Goal: Navigation & Orientation: Understand site structure

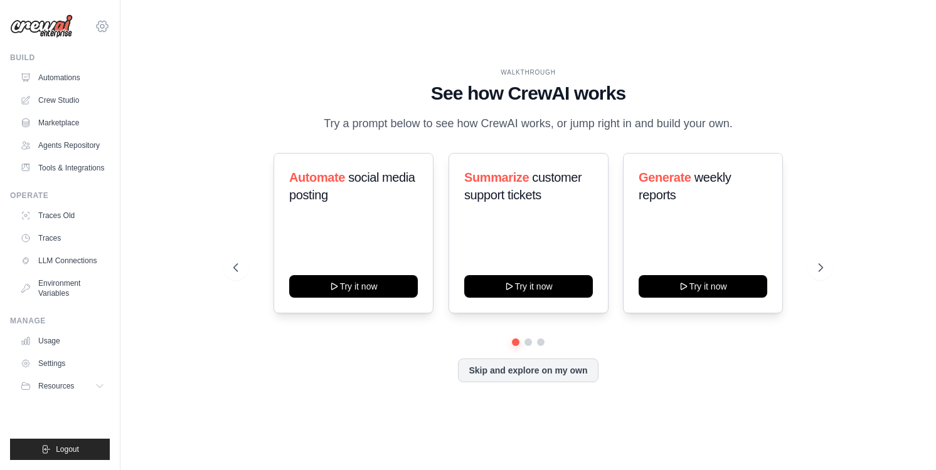
click at [105, 26] on icon at bounding box center [102, 26] width 15 height 15
click at [149, 77] on span "Settings" at bounding box center [156, 78] width 99 height 13
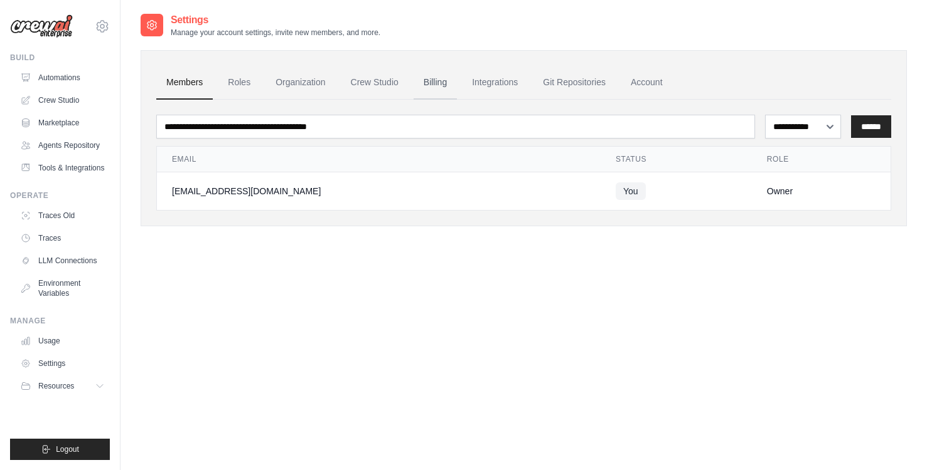
click at [436, 80] on link "Billing" at bounding box center [434, 83] width 43 height 34
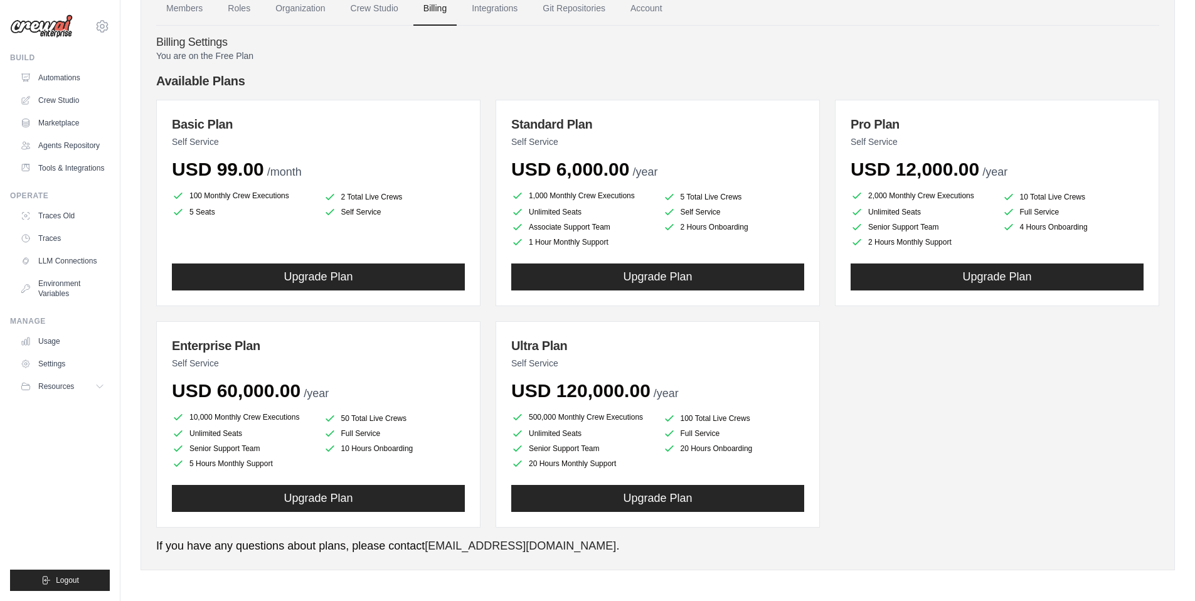
scroll to position [76, 0]
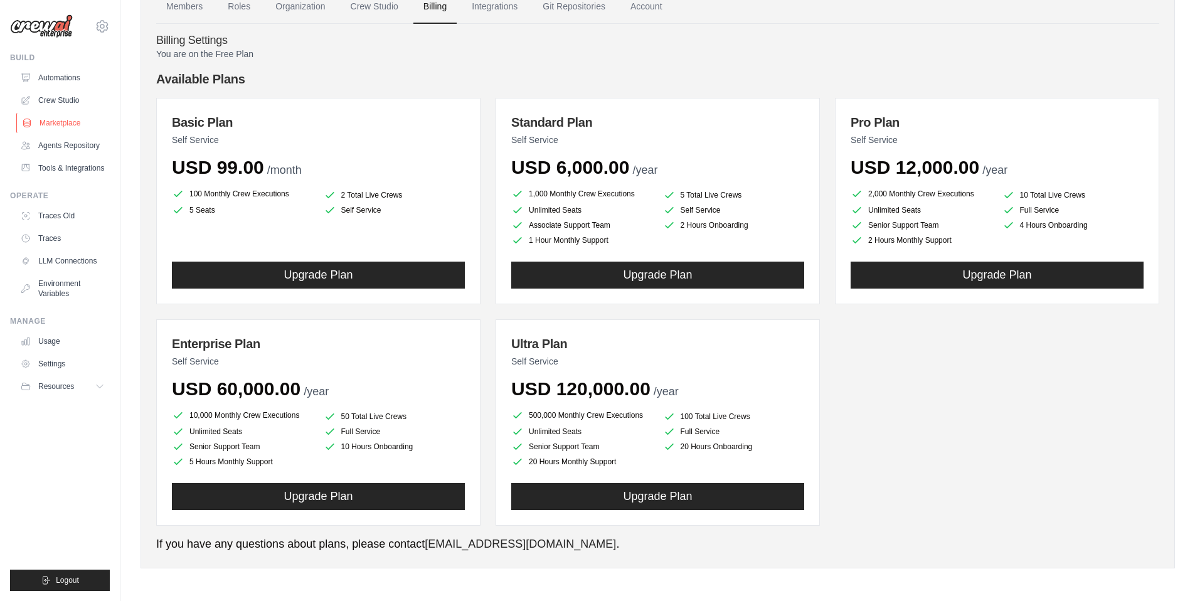
click at [60, 120] on link "Marketplace" at bounding box center [63, 123] width 95 height 20
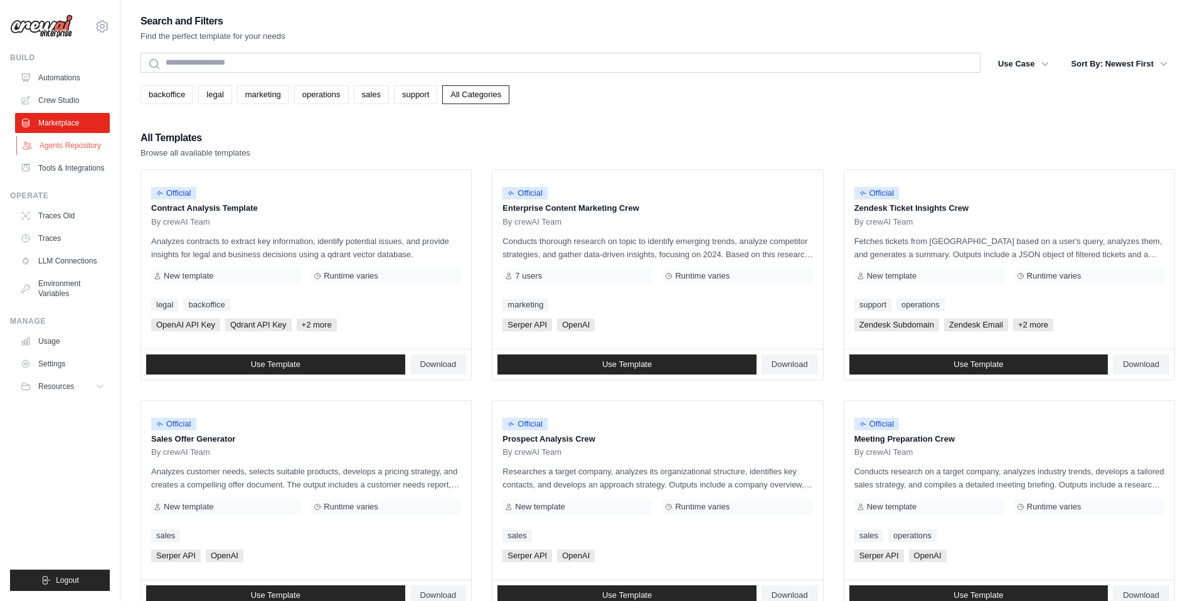
click at [63, 151] on link "Agents Repository" at bounding box center [63, 146] width 95 height 20
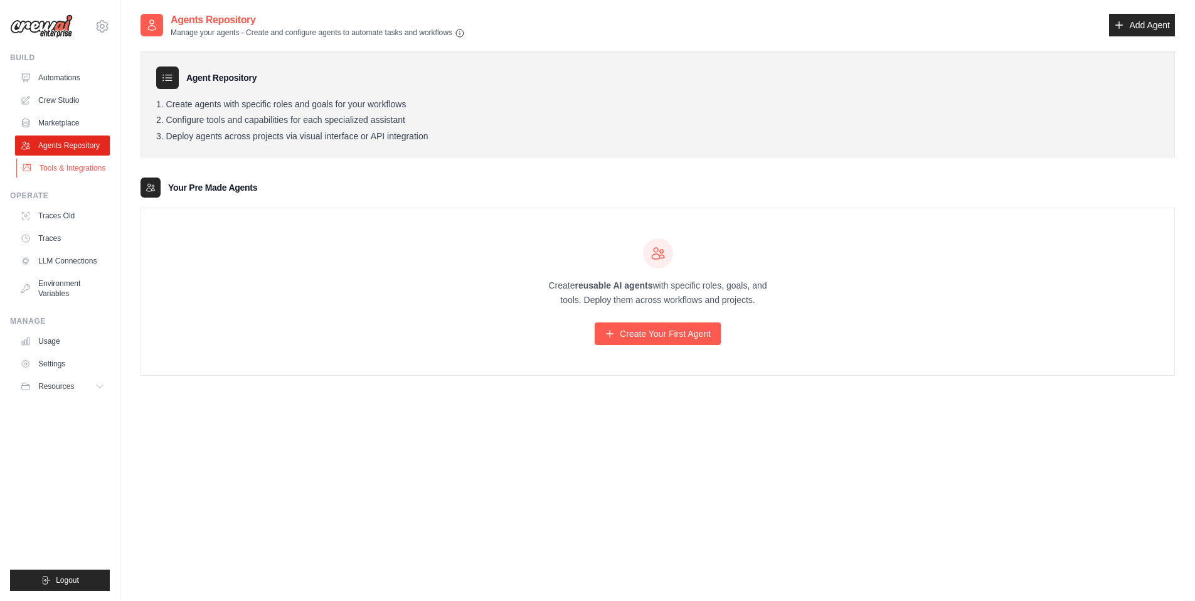
click at [80, 174] on link "Tools & Integrations" at bounding box center [63, 168] width 95 height 20
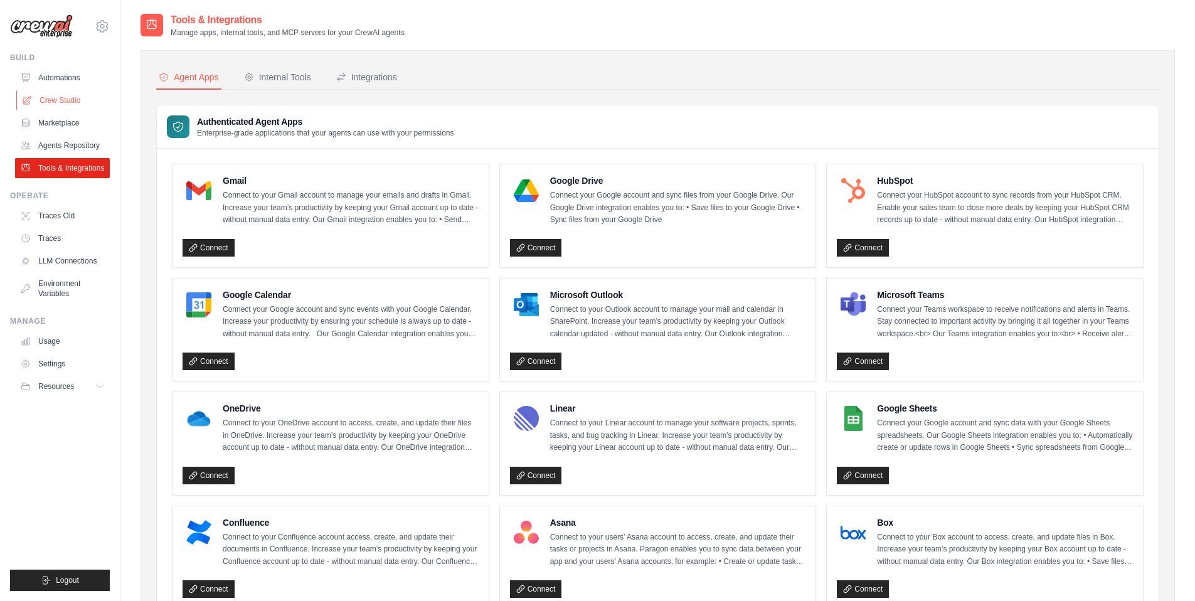
click at [67, 96] on link "Crew Studio" at bounding box center [63, 100] width 95 height 20
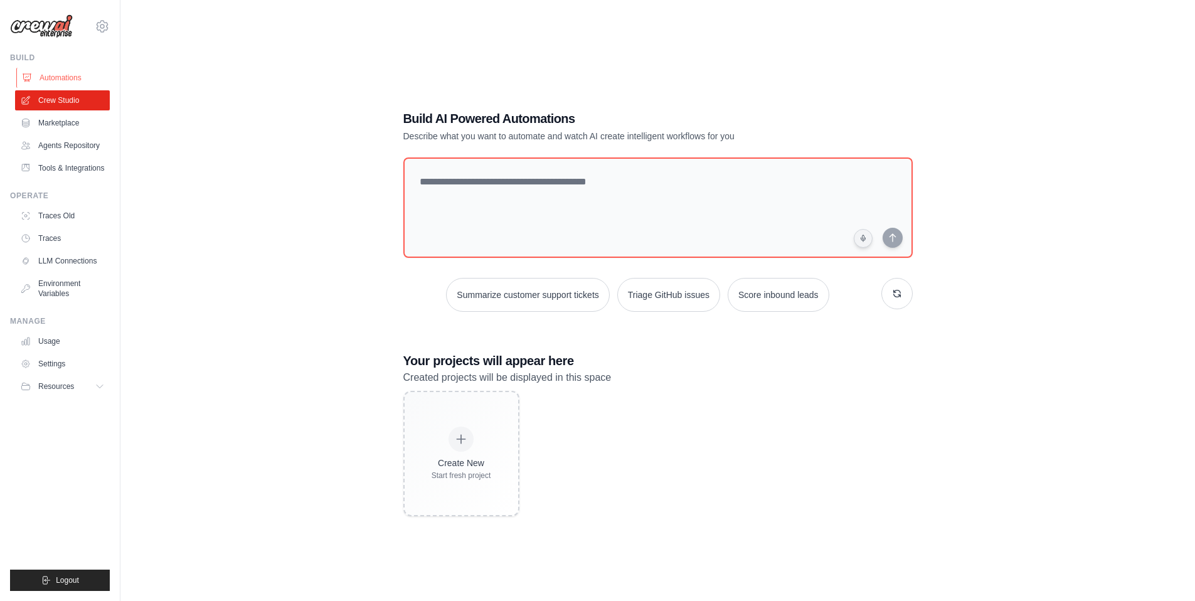
click at [36, 73] on link "Automations" at bounding box center [63, 78] width 95 height 20
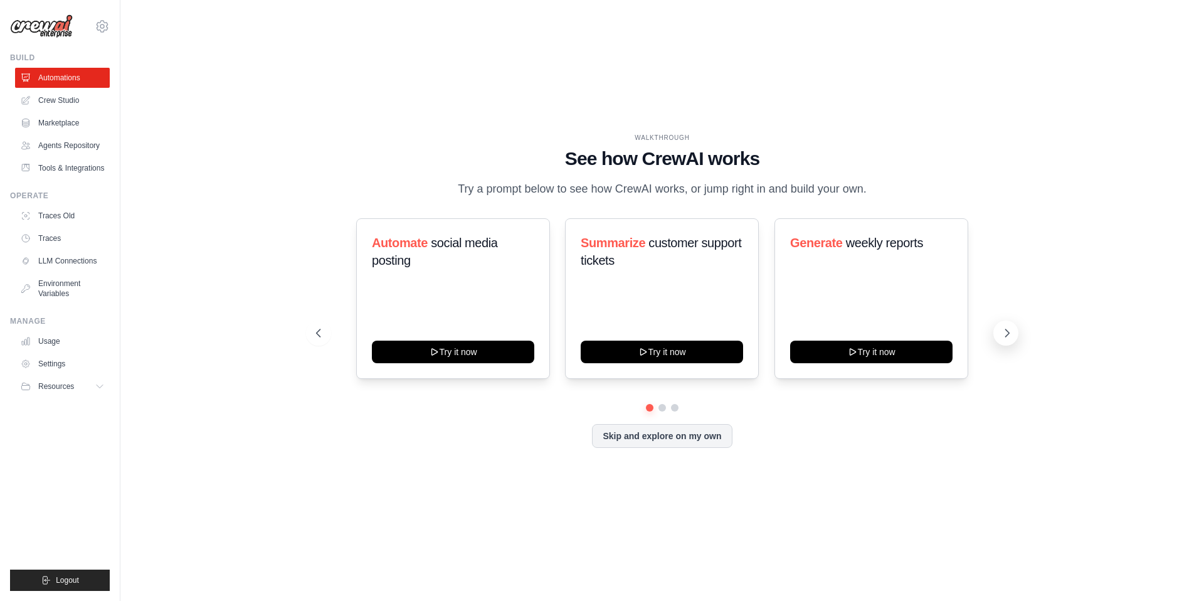
click at [1003, 325] on button at bounding box center [1006, 333] width 25 height 25
click at [1002, 326] on button at bounding box center [1006, 333] width 25 height 25
click at [454, 428] on div "Skip and explore on my own" at bounding box center [662, 436] width 693 height 24
